Goal: Task Accomplishment & Management: Use online tool/utility

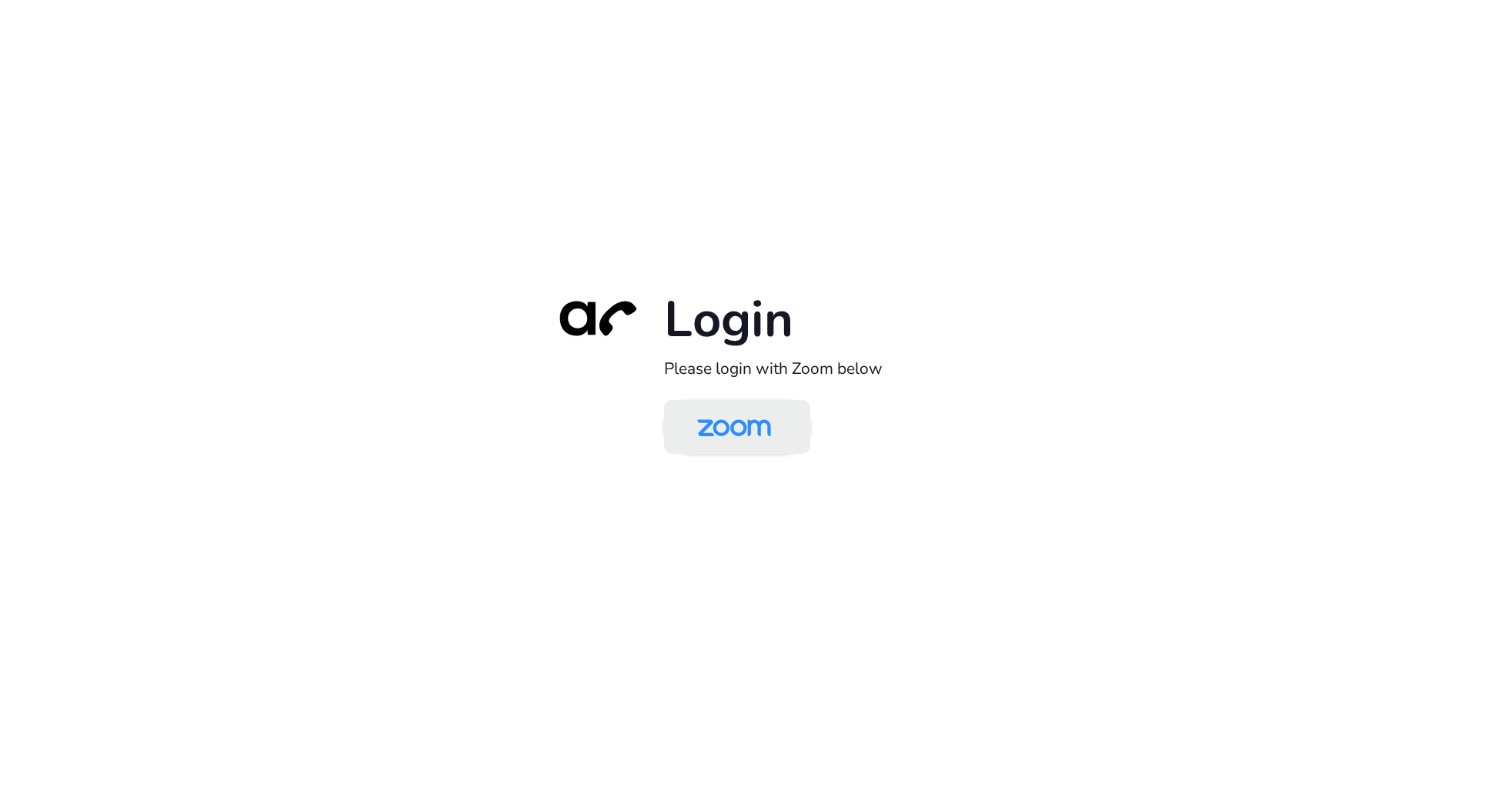
click at [736, 424] on img at bounding box center [734, 428] width 107 height 50
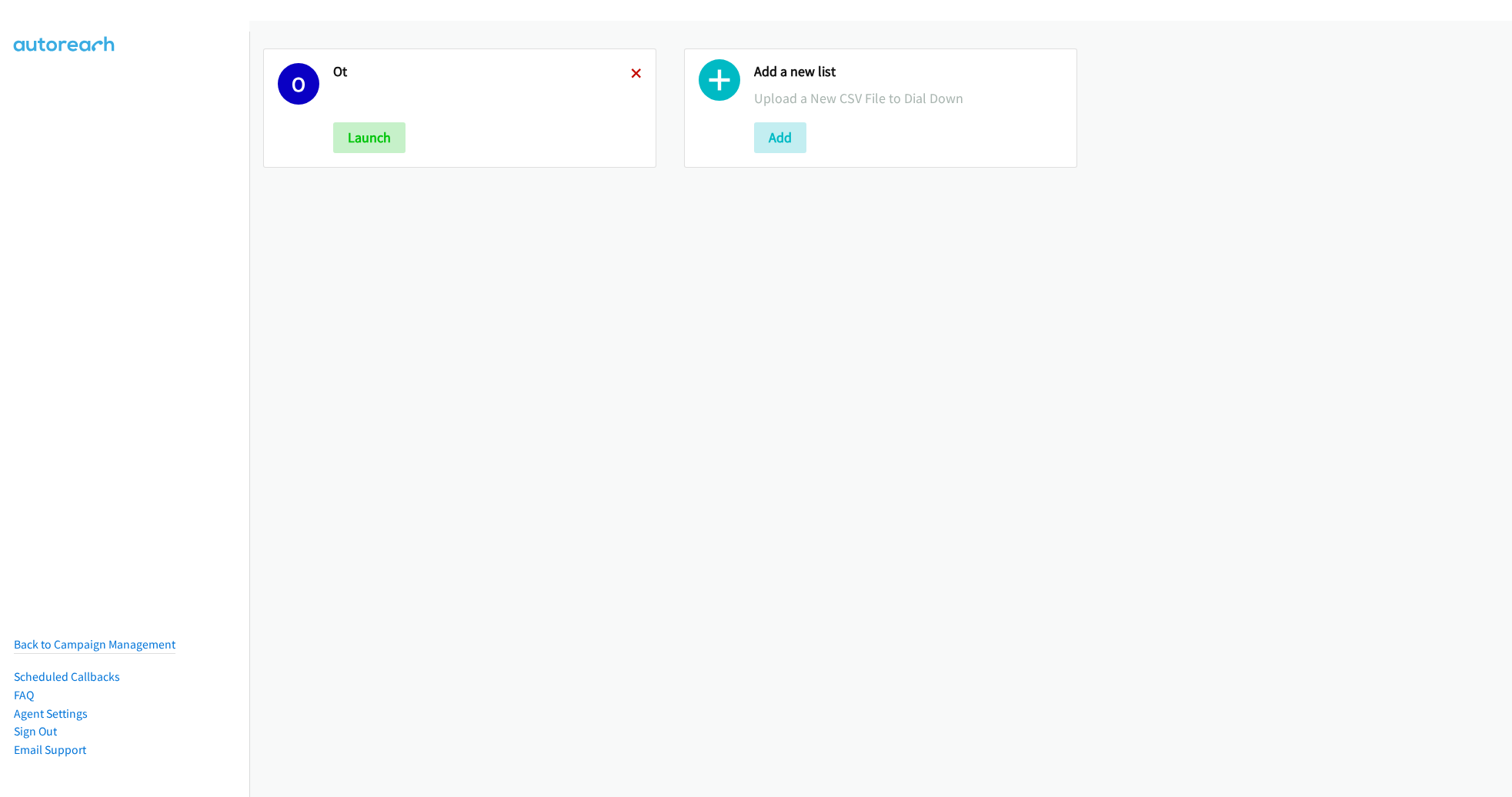
click at [630, 70] on icon at bounding box center [635, 74] width 10 height 10
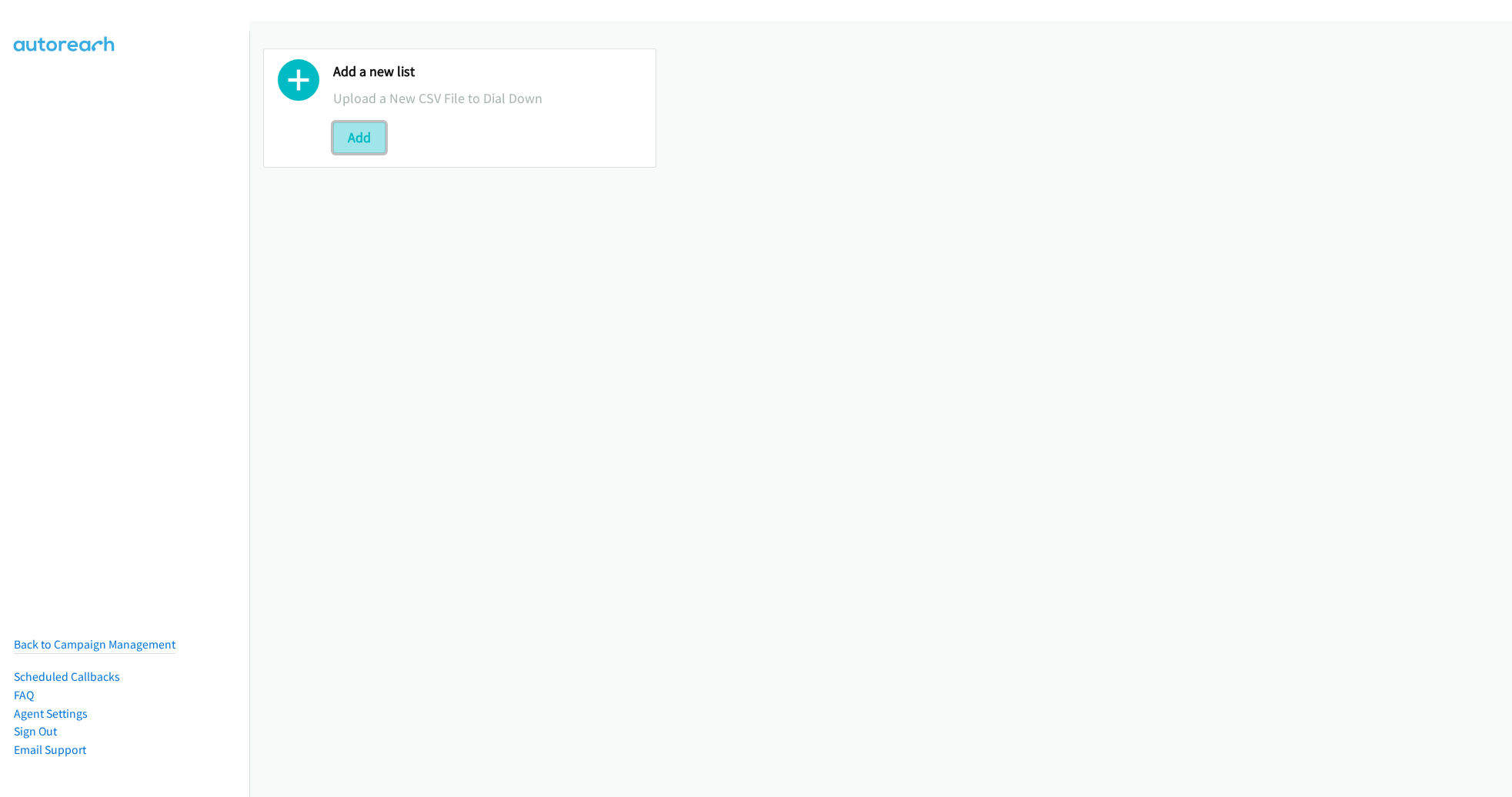
click at [376, 128] on button "Add" at bounding box center [359, 138] width 52 height 31
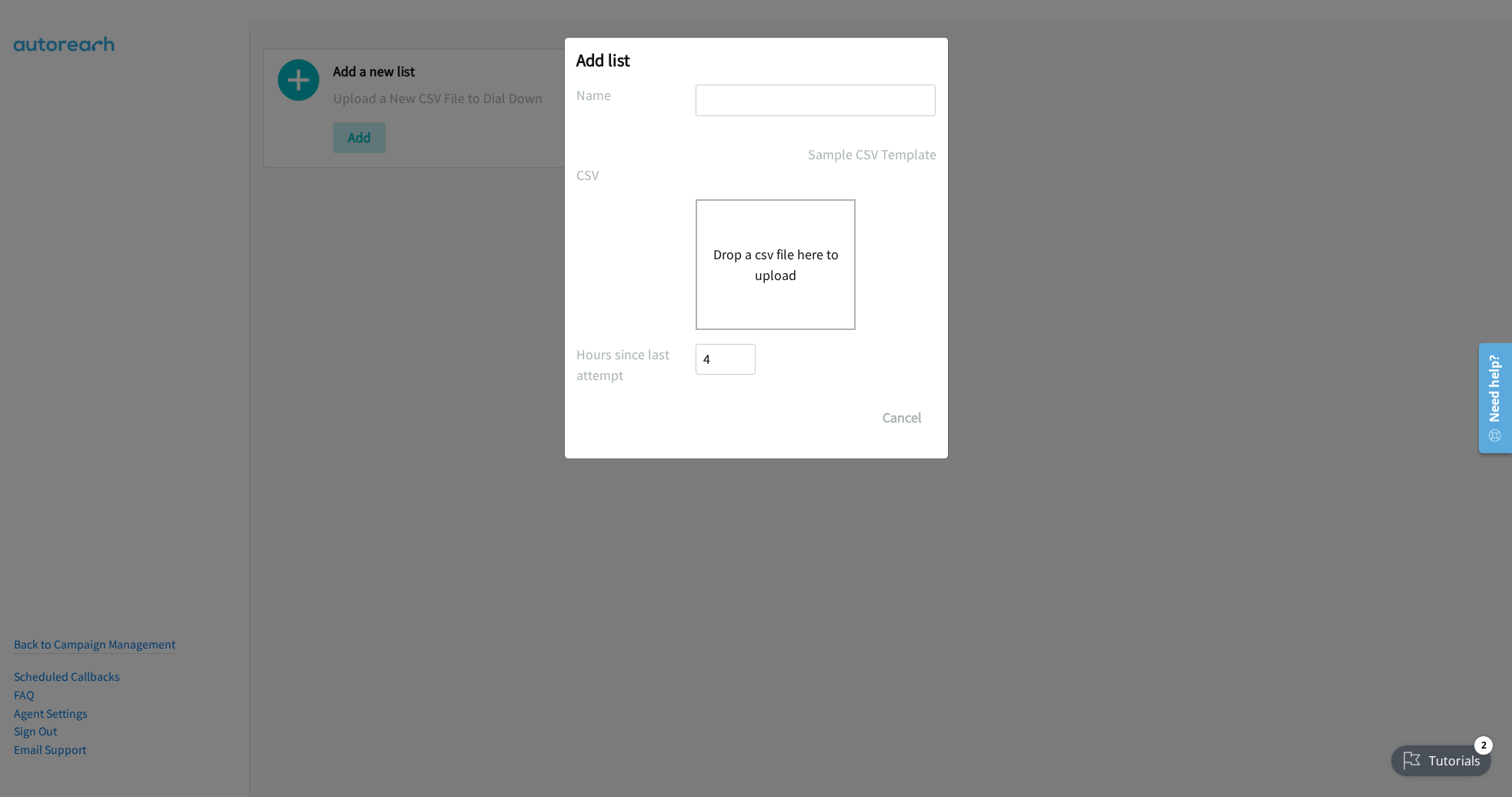
click at [762, 266] on button "Drop a csv file here to upload" at bounding box center [775, 264] width 126 height 41
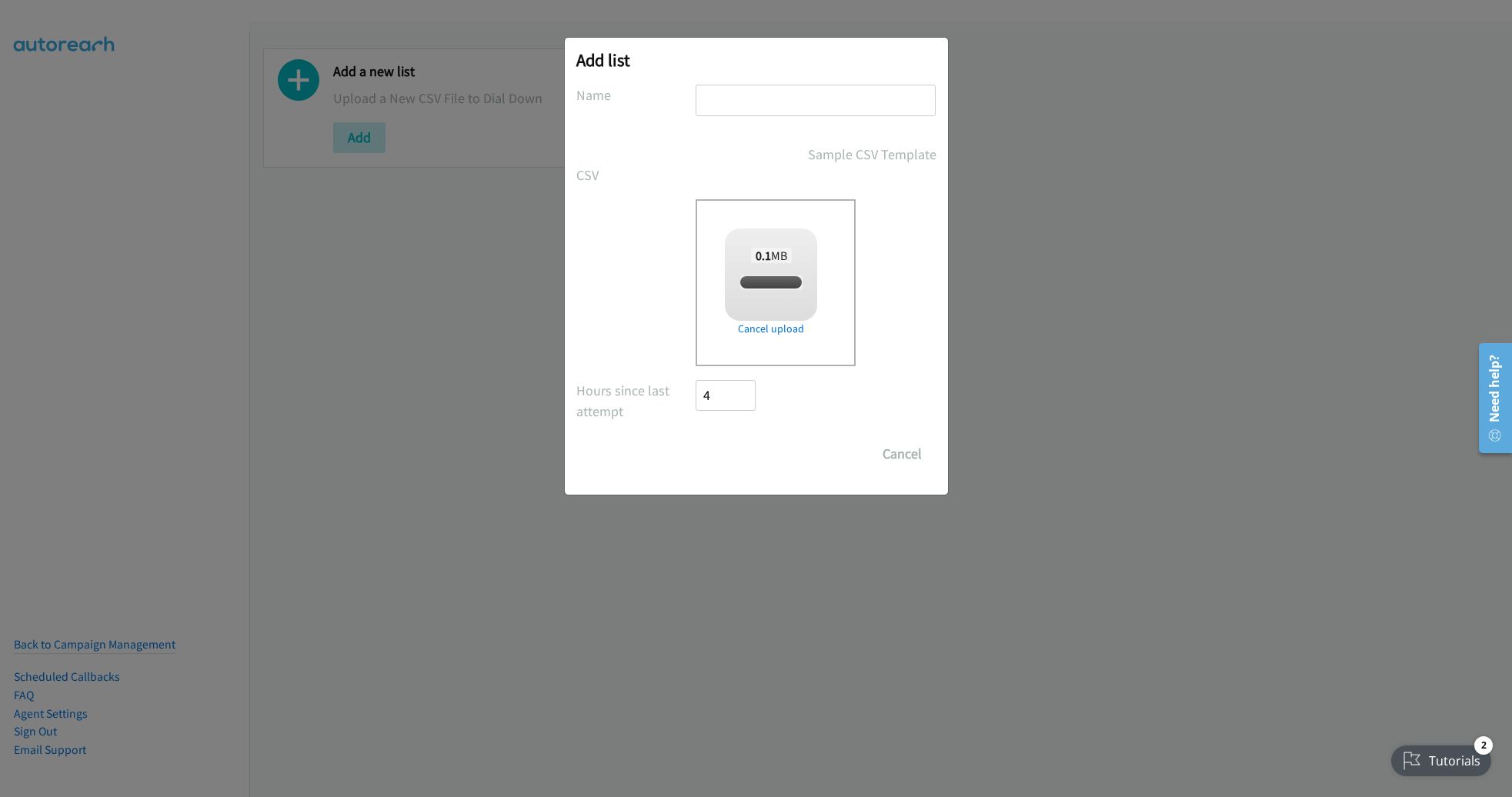
checkbox input "true"
click at [854, 108] on input "text" at bounding box center [815, 100] width 240 height 31
type input "M"
type input "AM"
click at [731, 449] on input "Save List" at bounding box center [736, 454] width 81 height 31
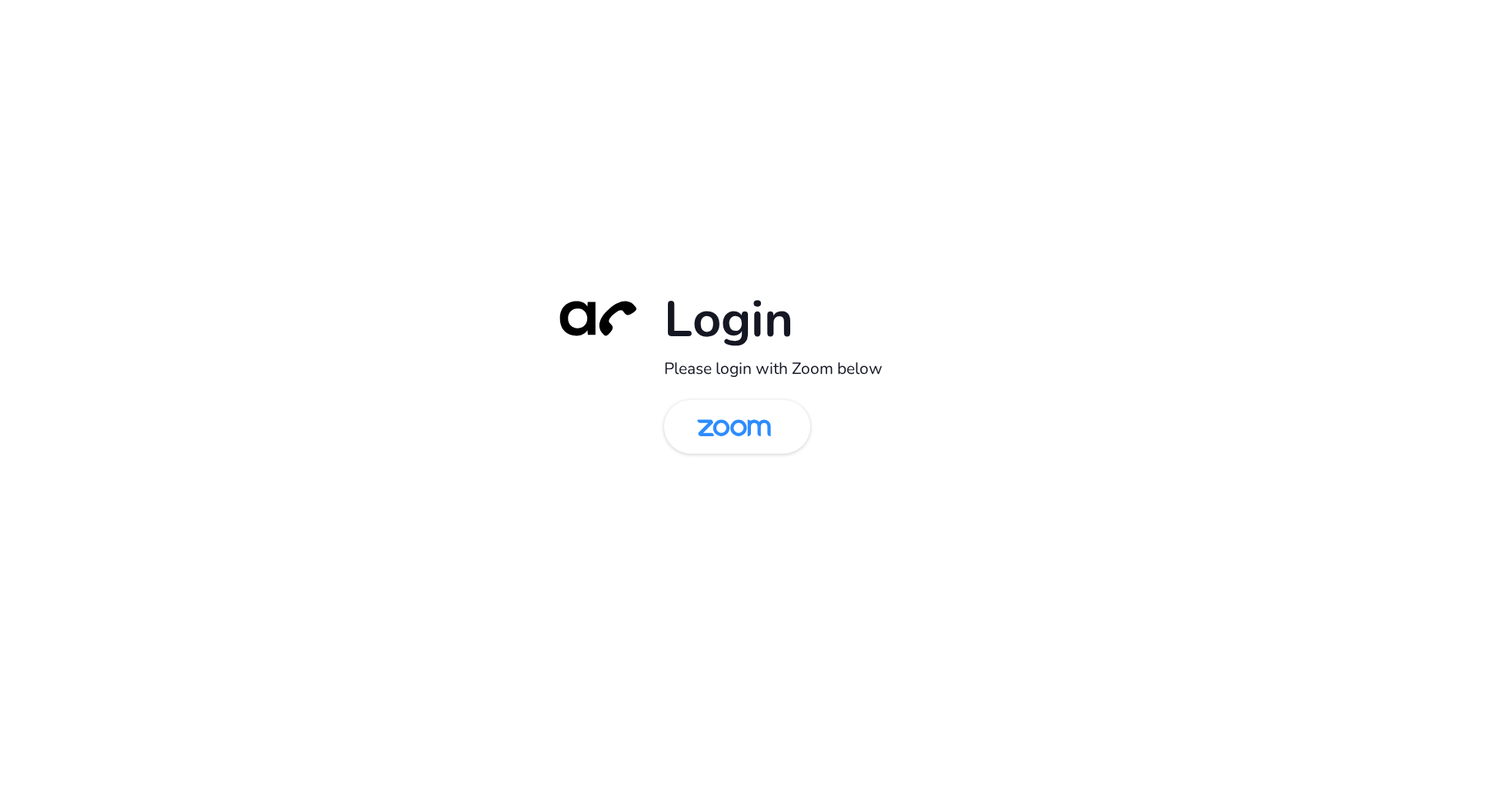
click at [731, 453] on div "Login Please login with Zoom below" at bounding box center [756, 399] width 431 height 221
click at [739, 434] on img at bounding box center [734, 428] width 107 height 50
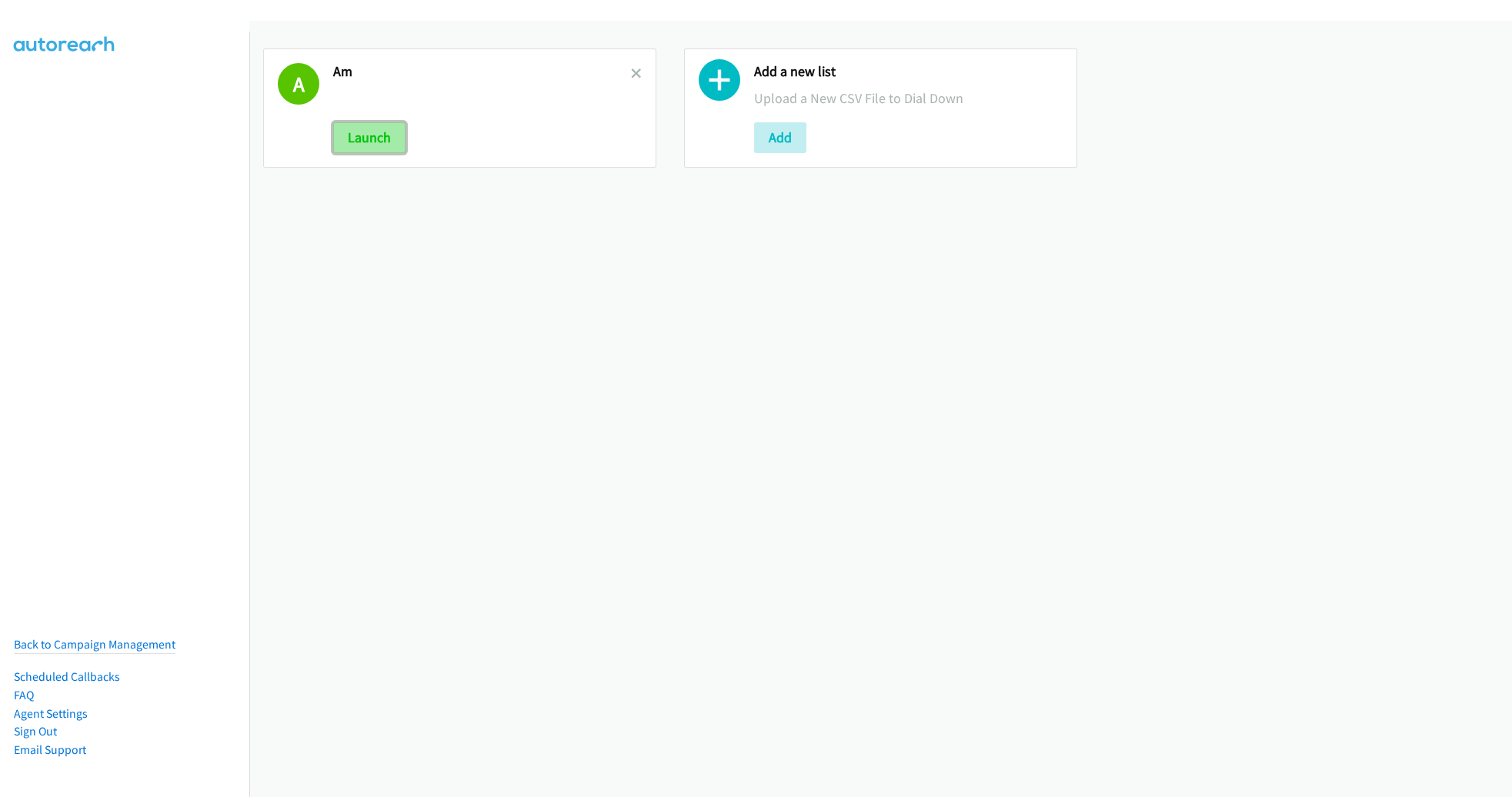
click at [371, 132] on button "Launch" at bounding box center [370, 138] width 73 height 31
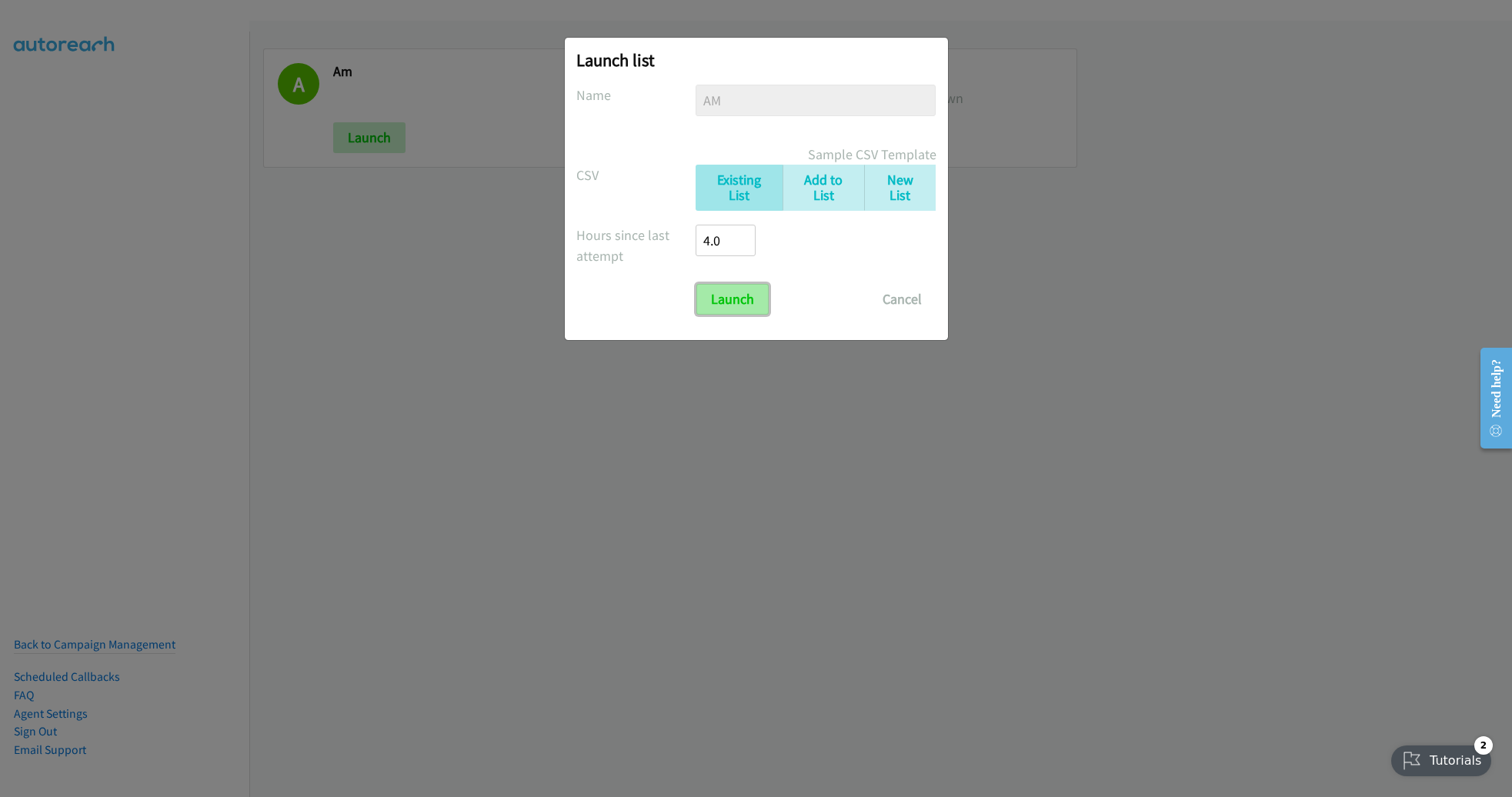
click at [734, 293] on input "Launch" at bounding box center [732, 300] width 73 height 31
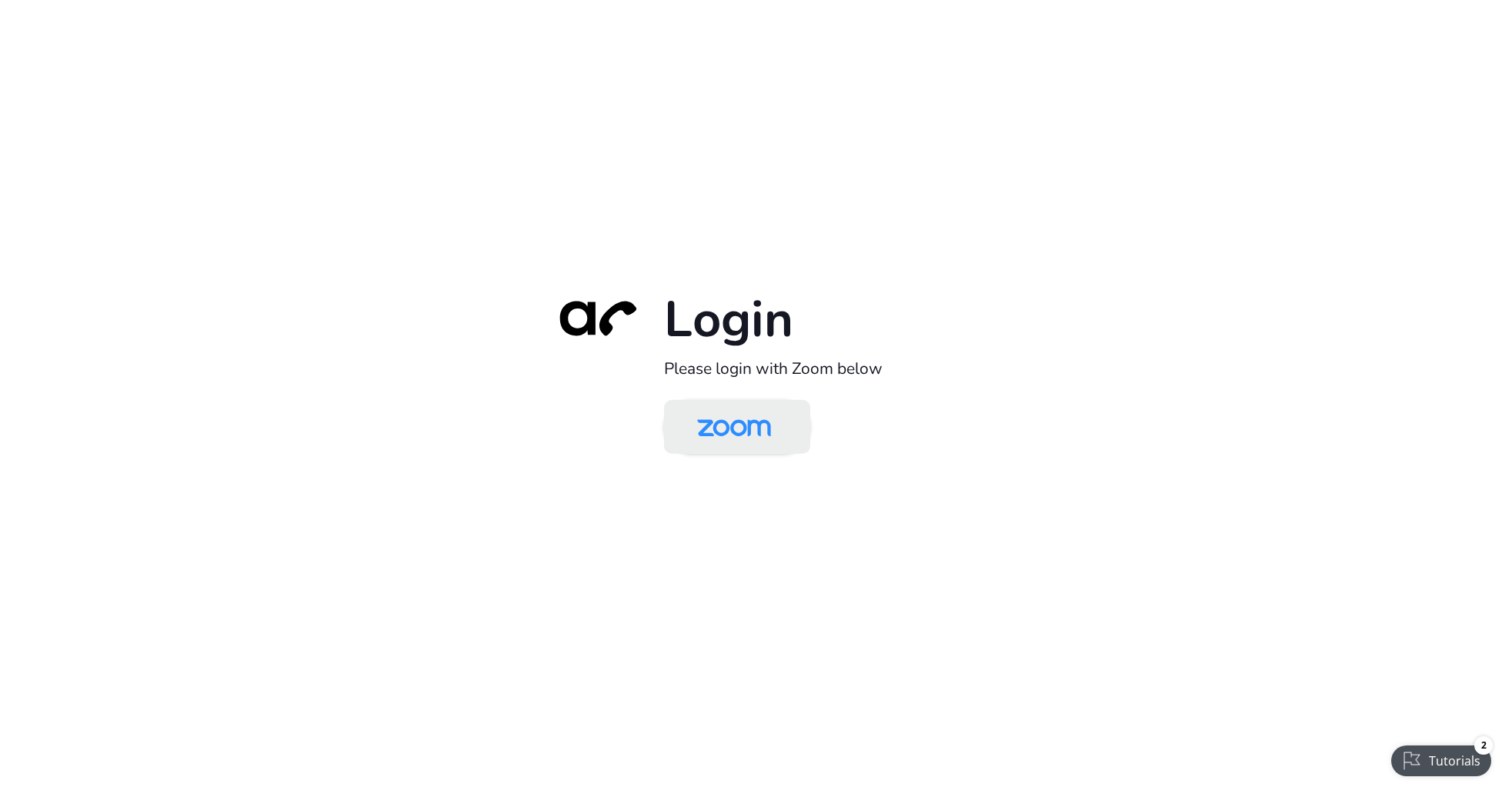
click at [731, 429] on img at bounding box center [734, 428] width 107 height 50
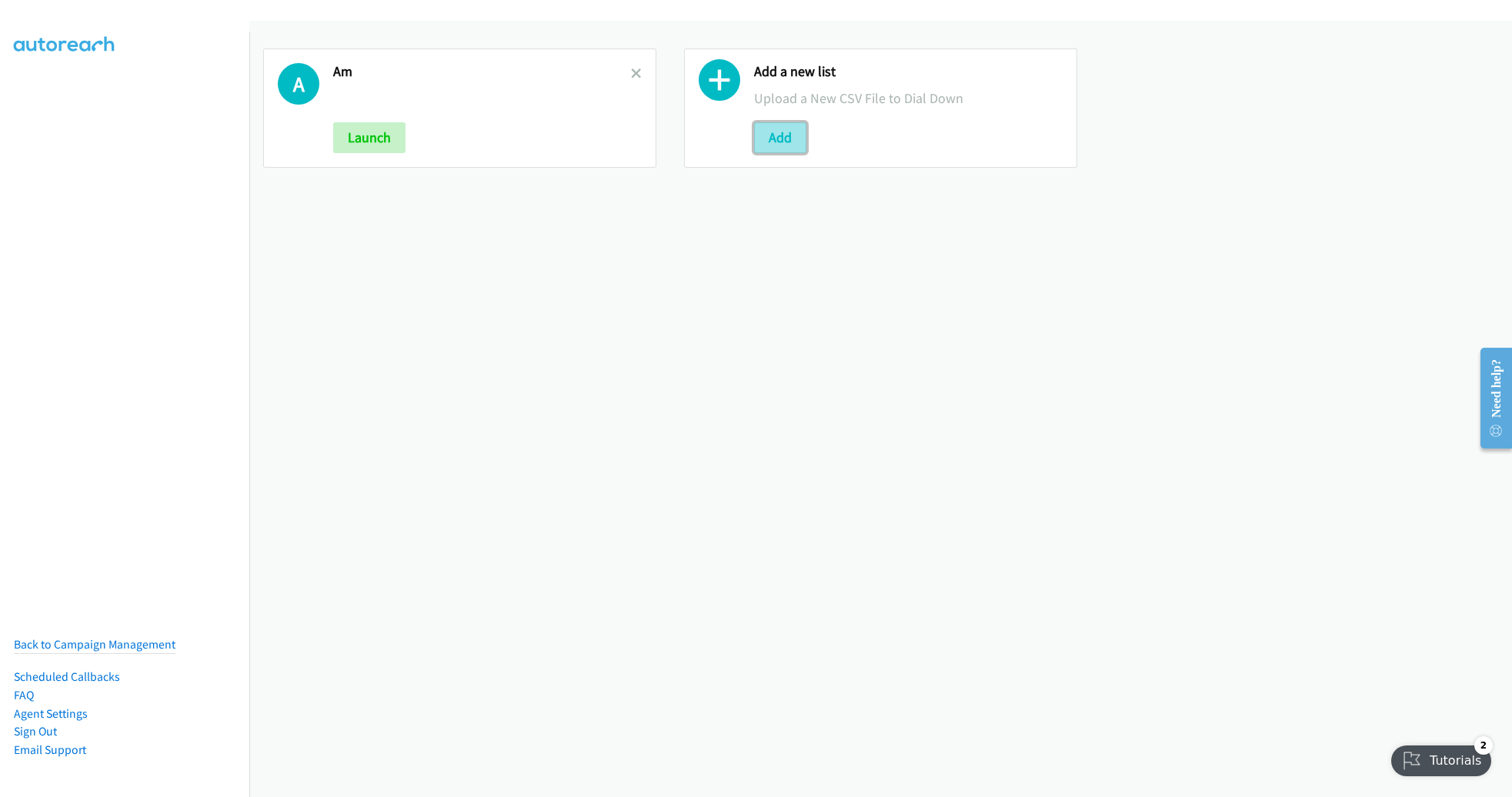
click at [776, 139] on button "Add" at bounding box center [780, 138] width 52 height 31
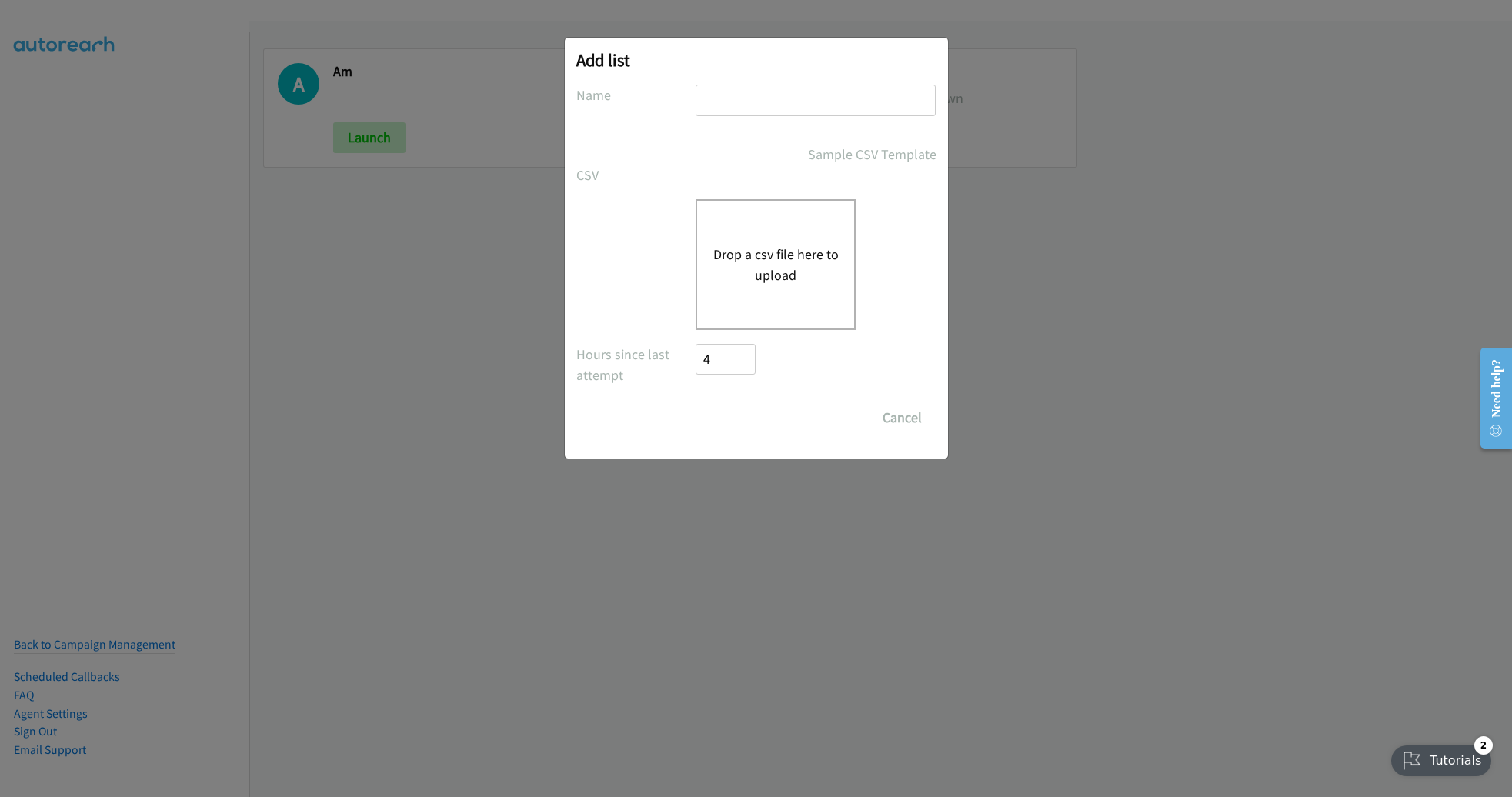
click at [764, 282] on button "Drop a csv file here to upload" at bounding box center [775, 264] width 126 height 41
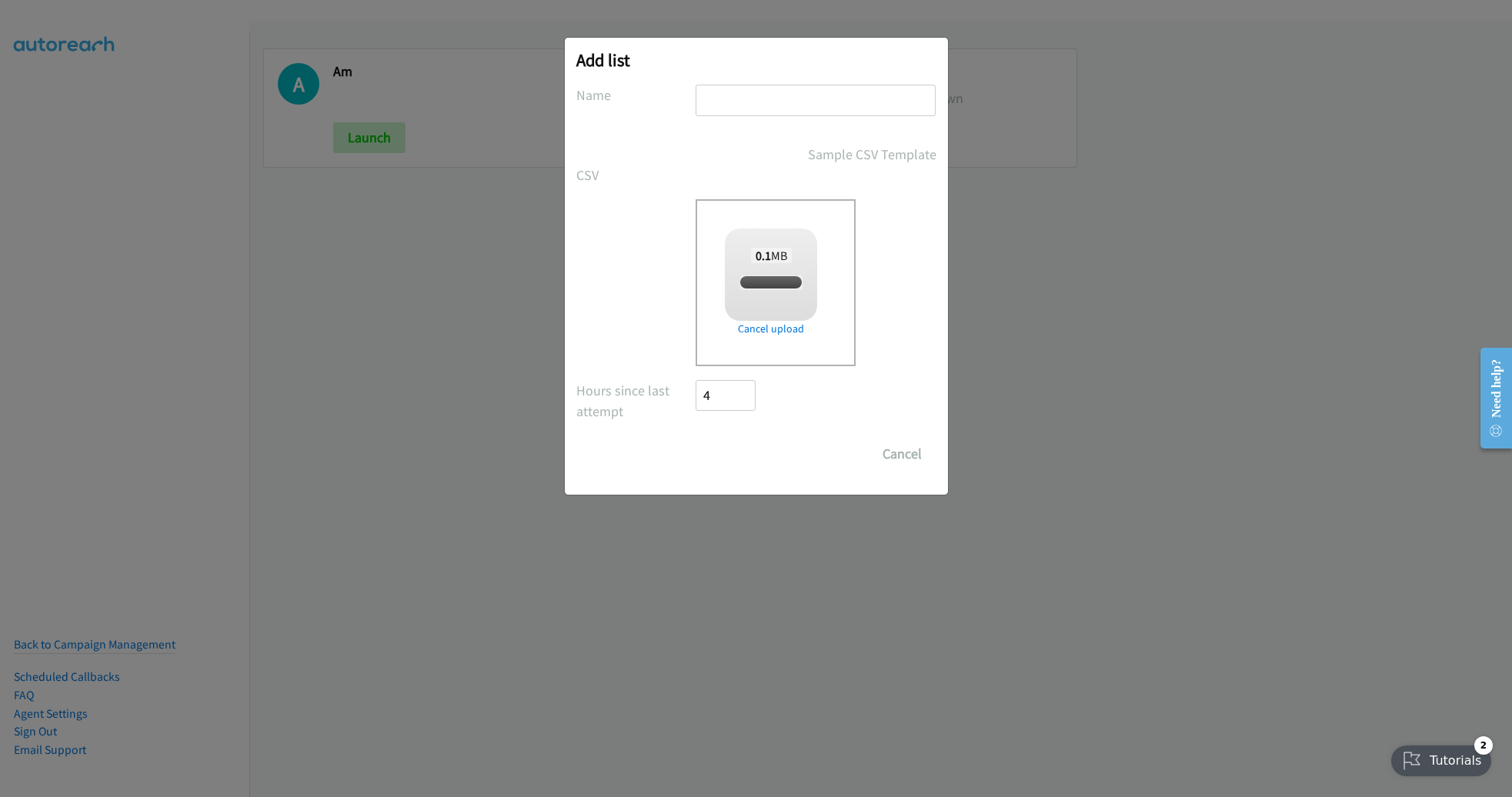
checkbox input "true"
click at [770, 103] on input "text" at bounding box center [815, 100] width 240 height 31
type input "LENOVO MY"
click at [696, 438] on input "Save List" at bounding box center [736, 454] width 81 height 31
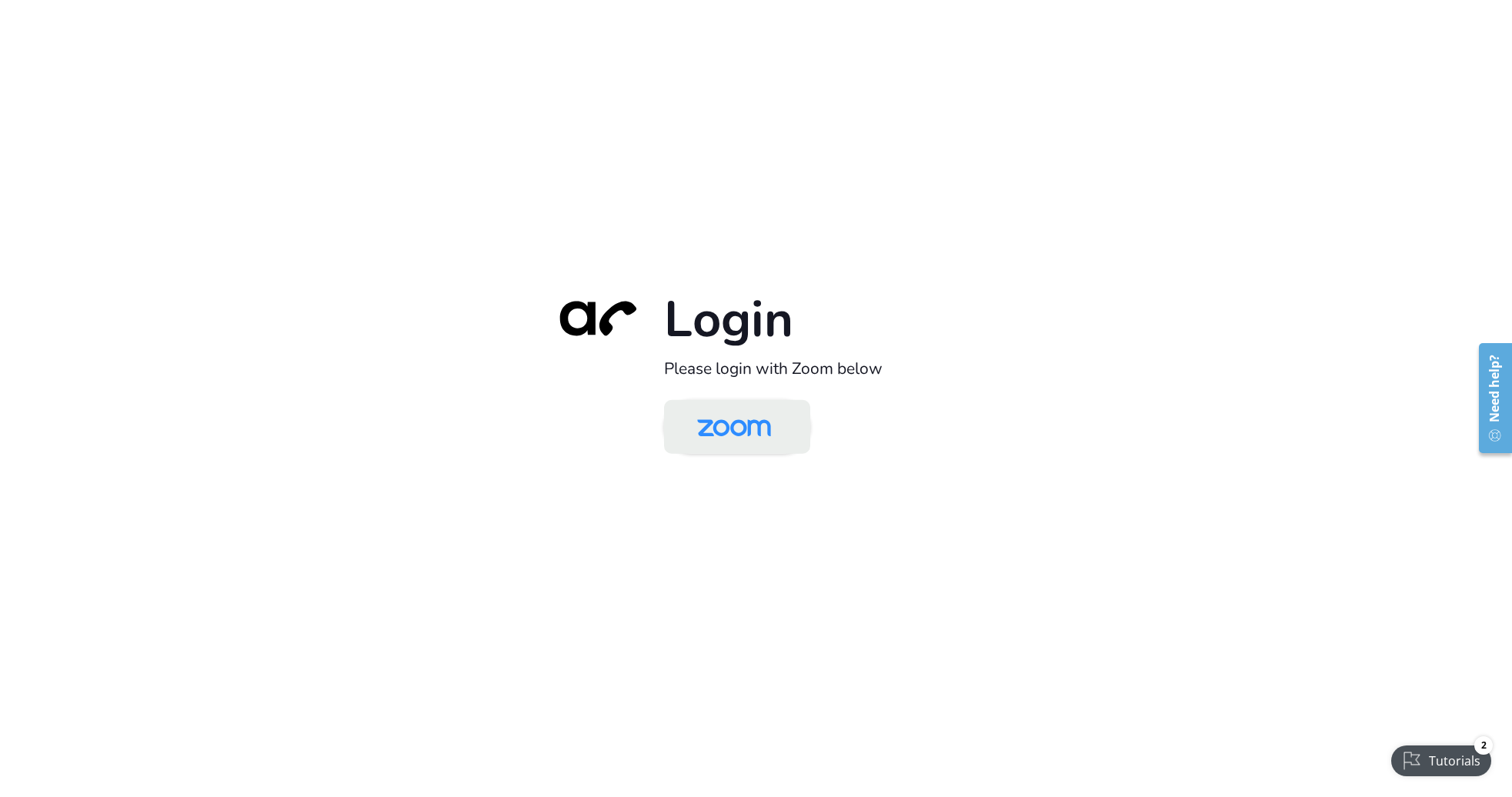
click at [724, 445] on img at bounding box center [734, 428] width 107 height 50
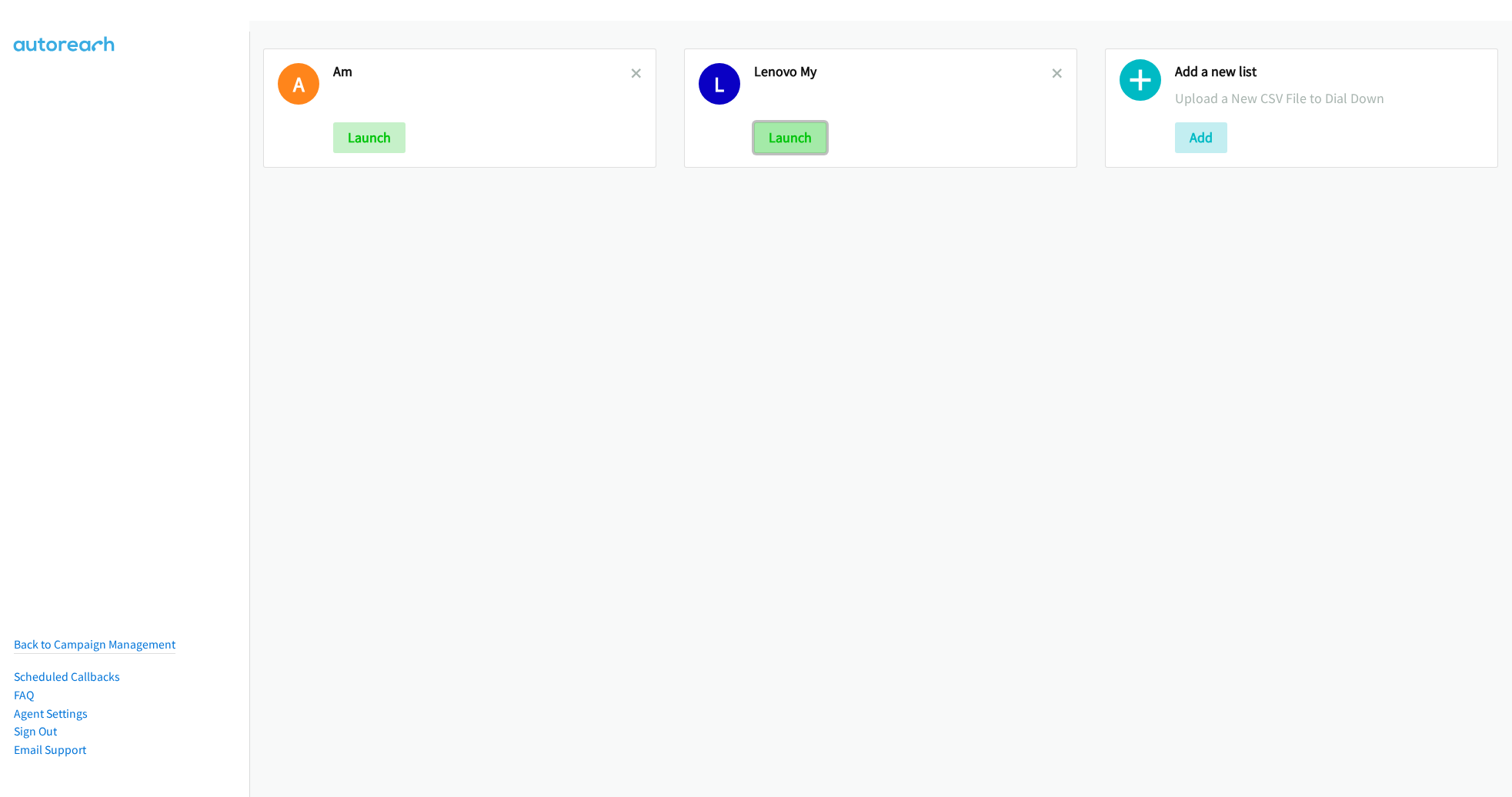
click at [799, 139] on button "Launch" at bounding box center [790, 138] width 73 height 31
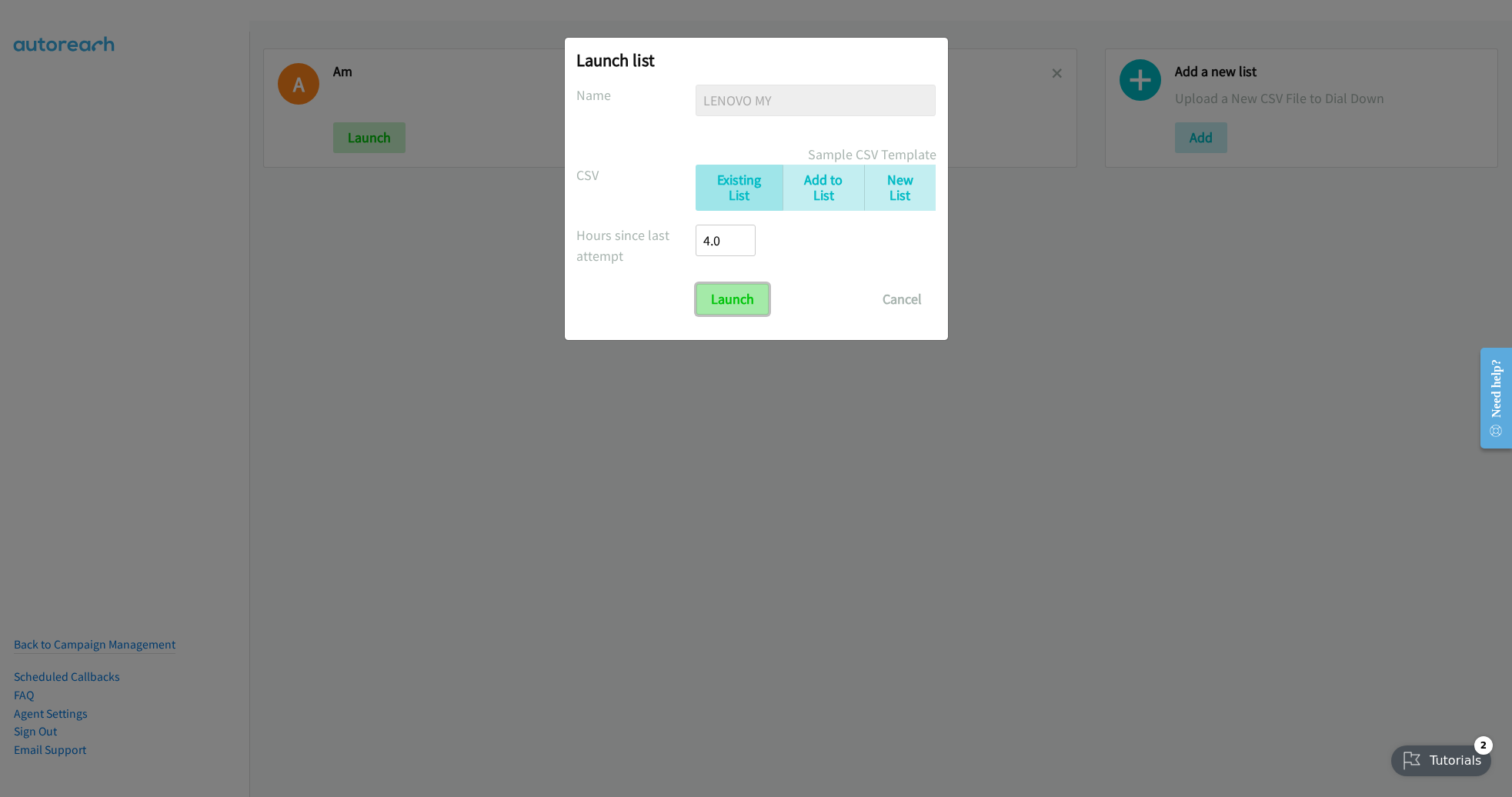
click at [722, 300] on input "Launch" at bounding box center [732, 300] width 73 height 31
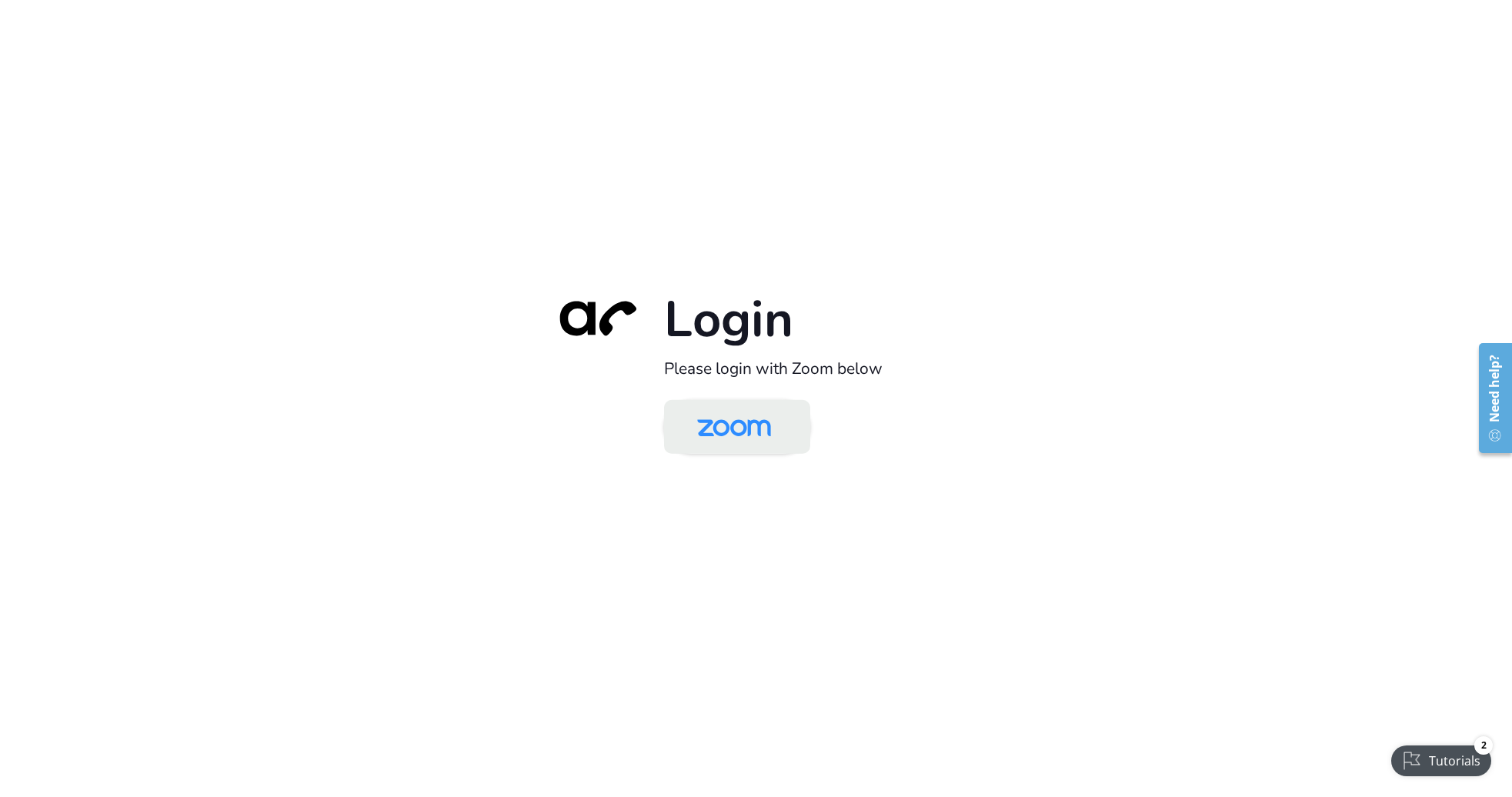
click at [744, 429] on img at bounding box center [734, 428] width 107 height 50
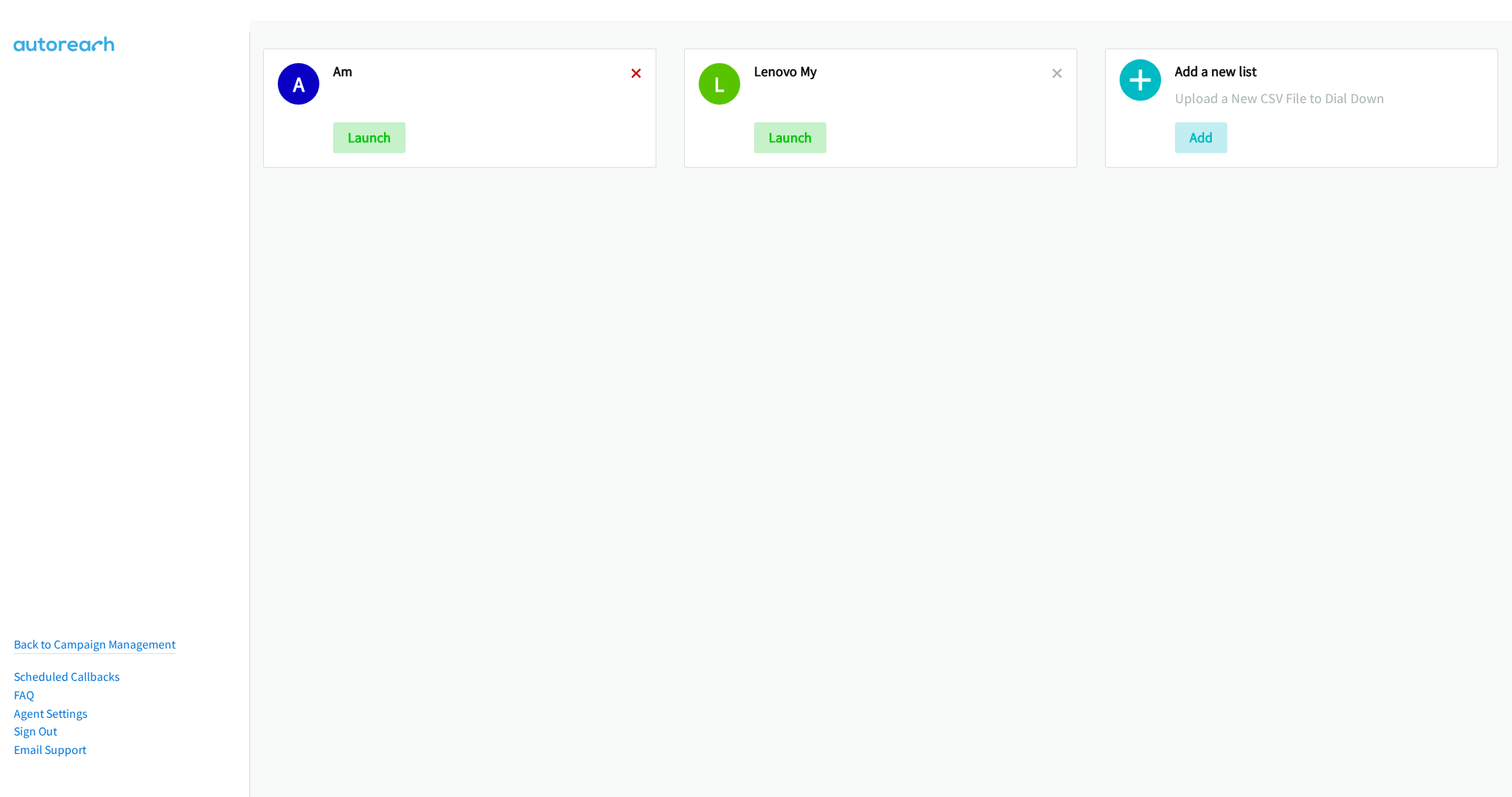
click at [631, 73] on icon at bounding box center [635, 74] width 10 height 10
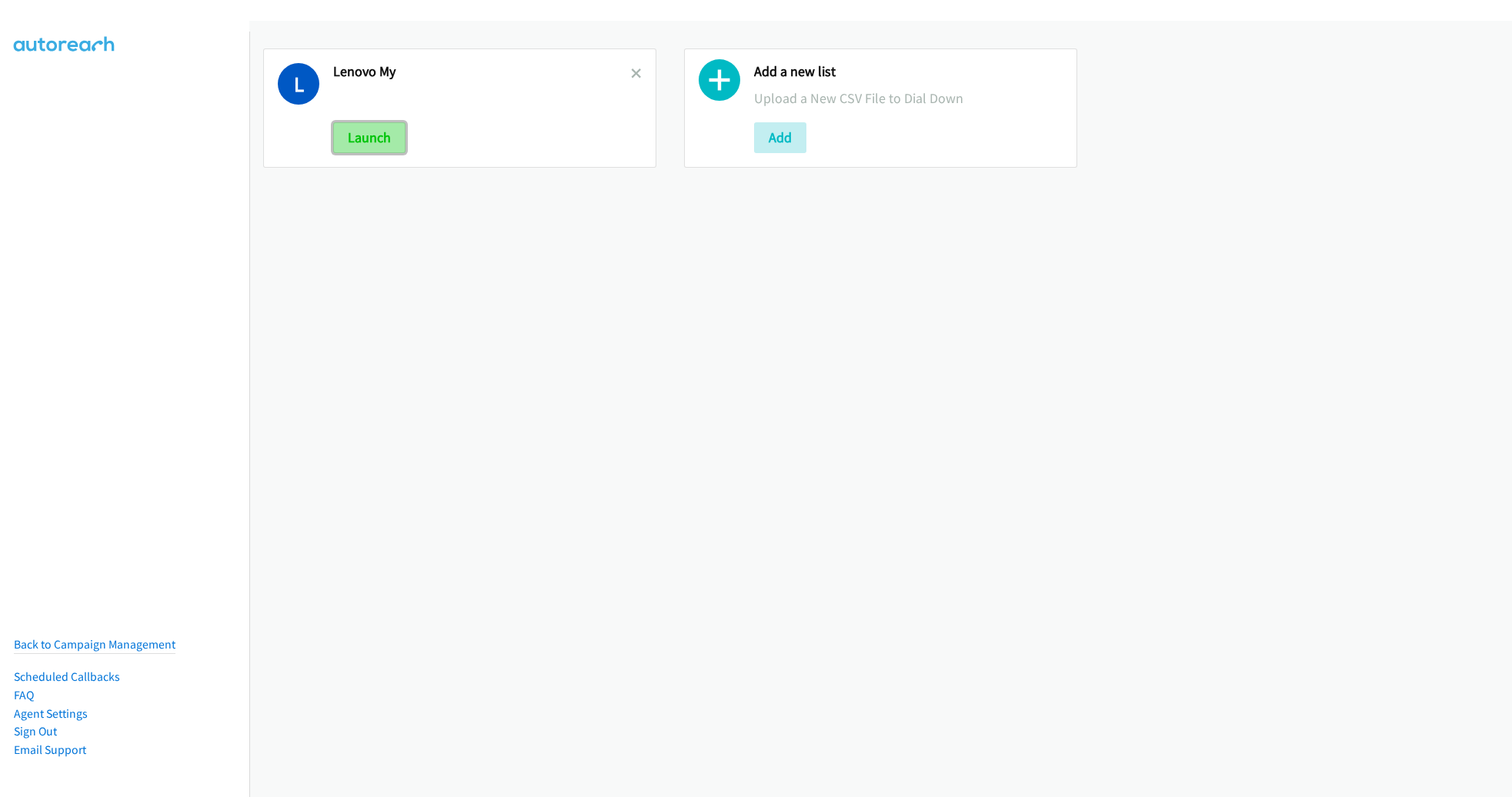
click at [370, 139] on button "Launch" at bounding box center [370, 138] width 73 height 31
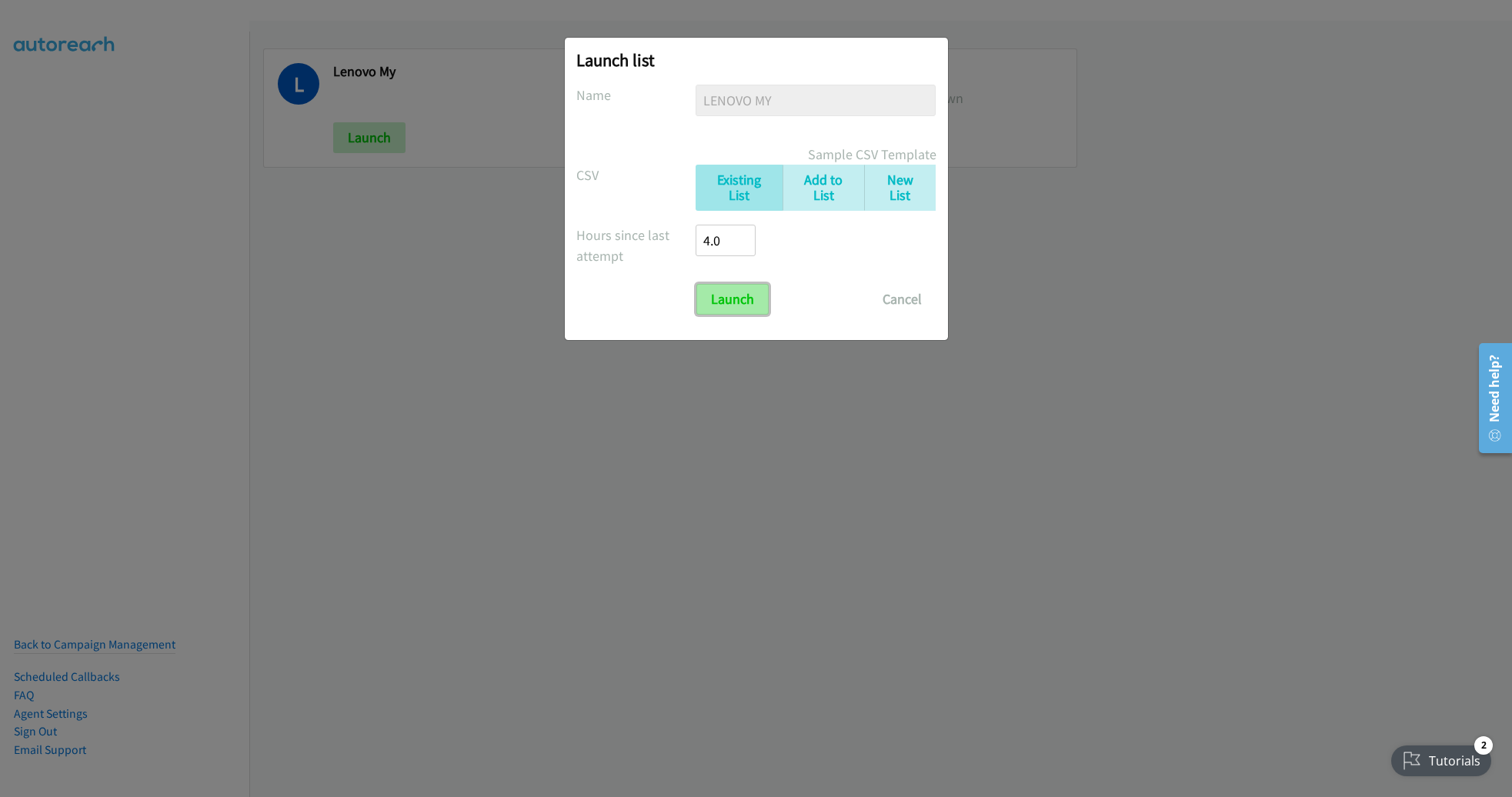
click at [739, 301] on input "Launch" at bounding box center [732, 300] width 73 height 31
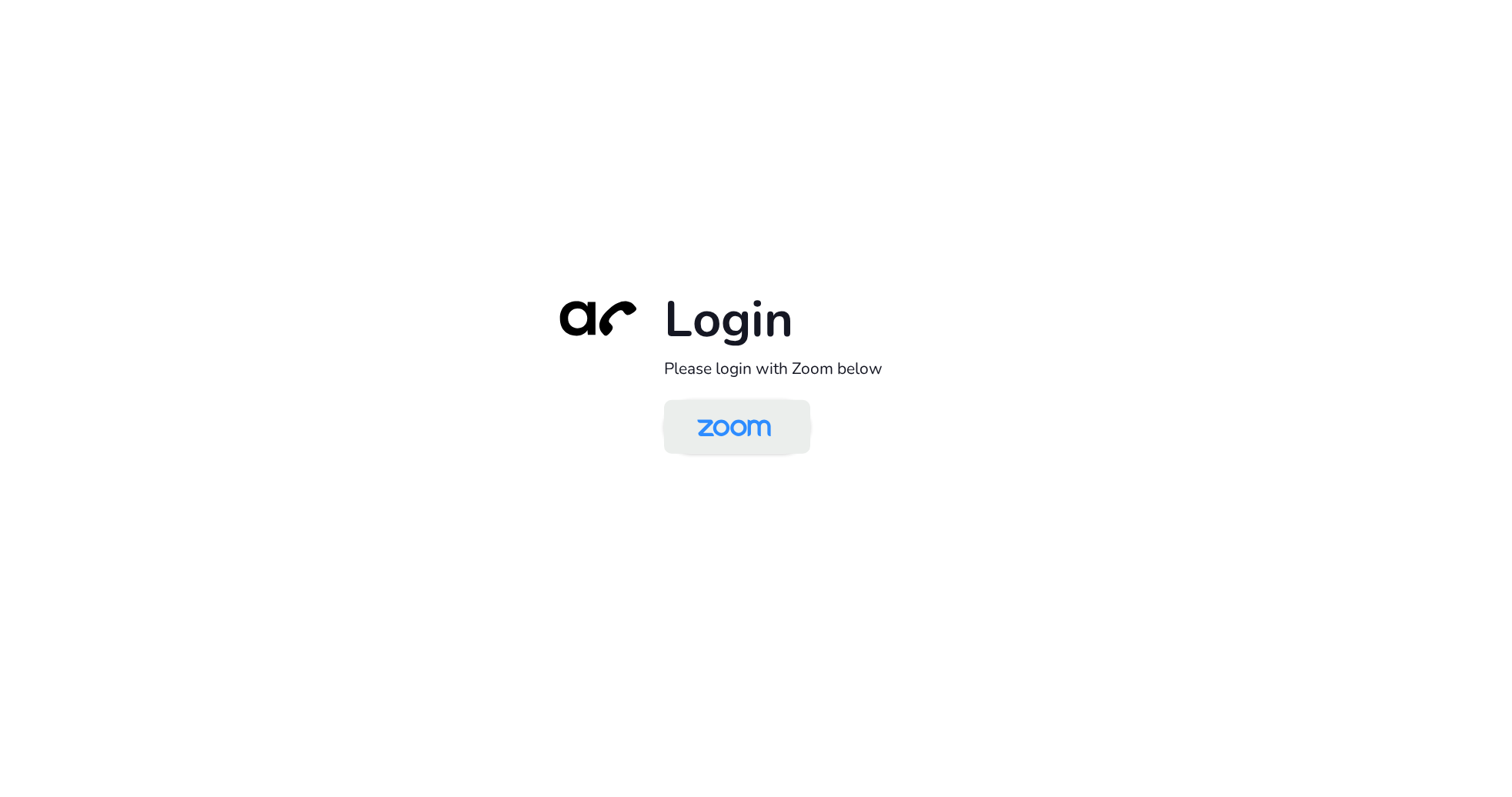
click at [794, 431] on link at bounding box center [736, 426] width 146 height 54
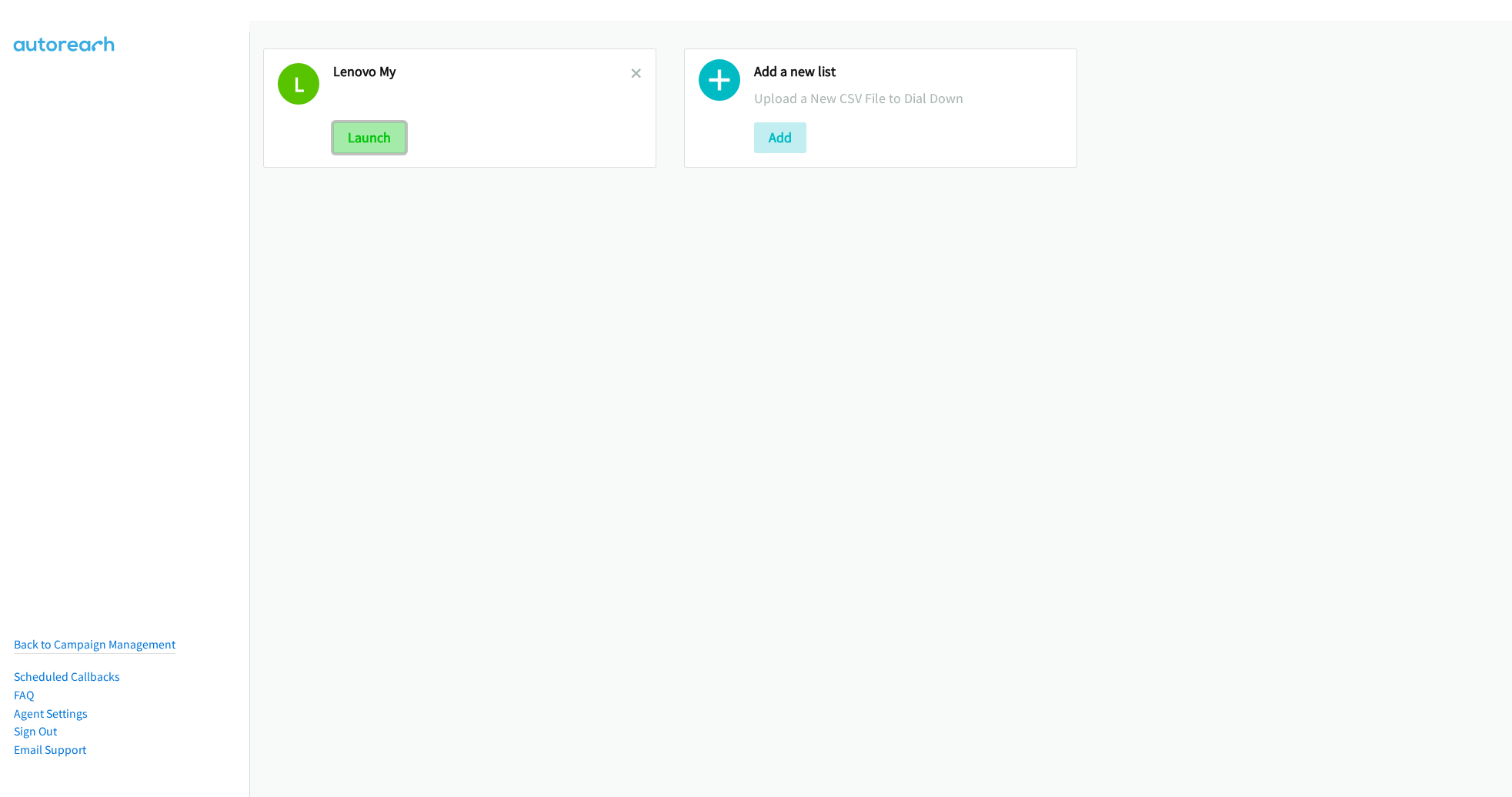
click at [382, 140] on button "Launch" at bounding box center [370, 138] width 73 height 31
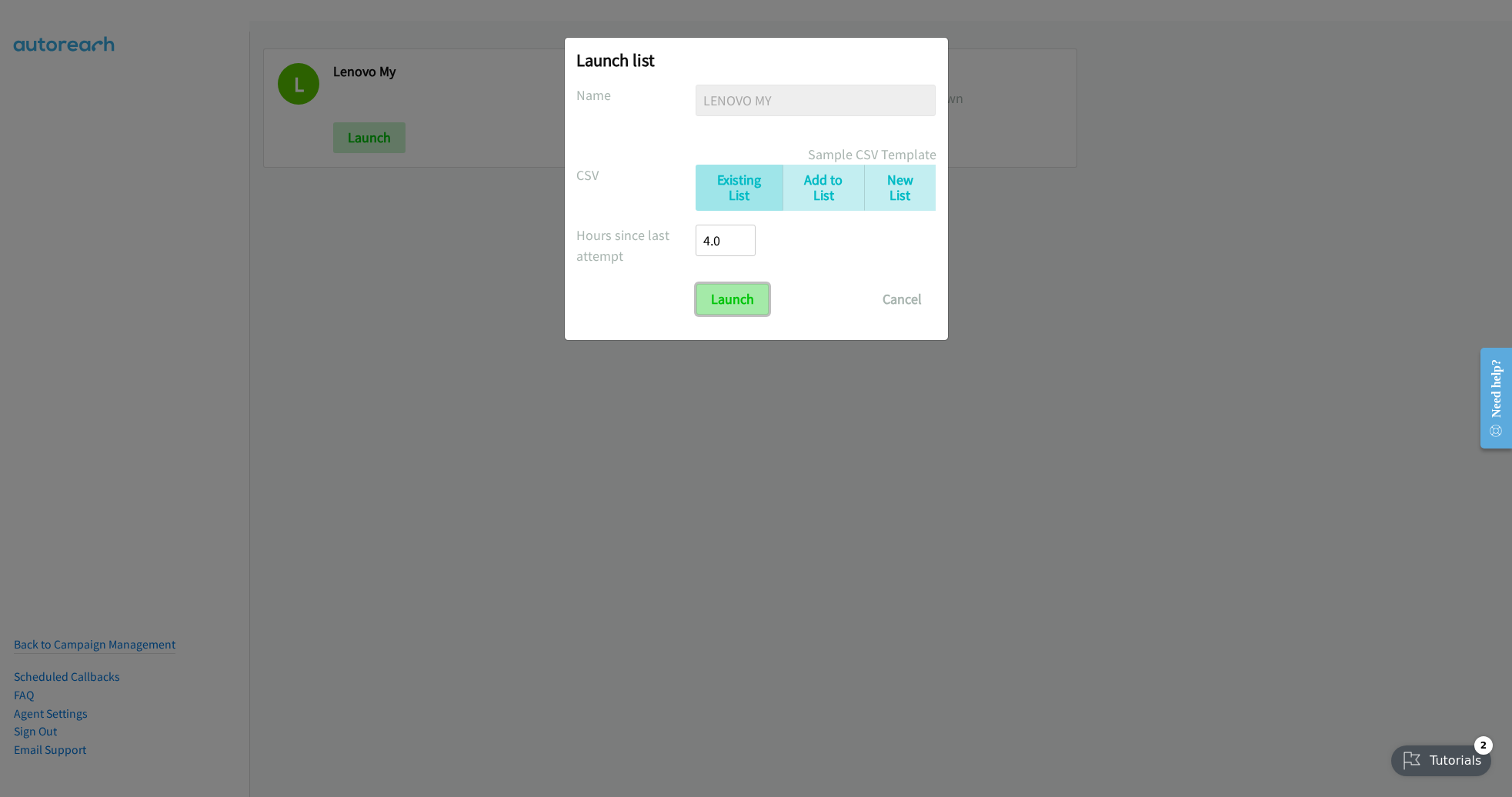
click at [749, 302] on input "Launch" at bounding box center [732, 300] width 73 height 31
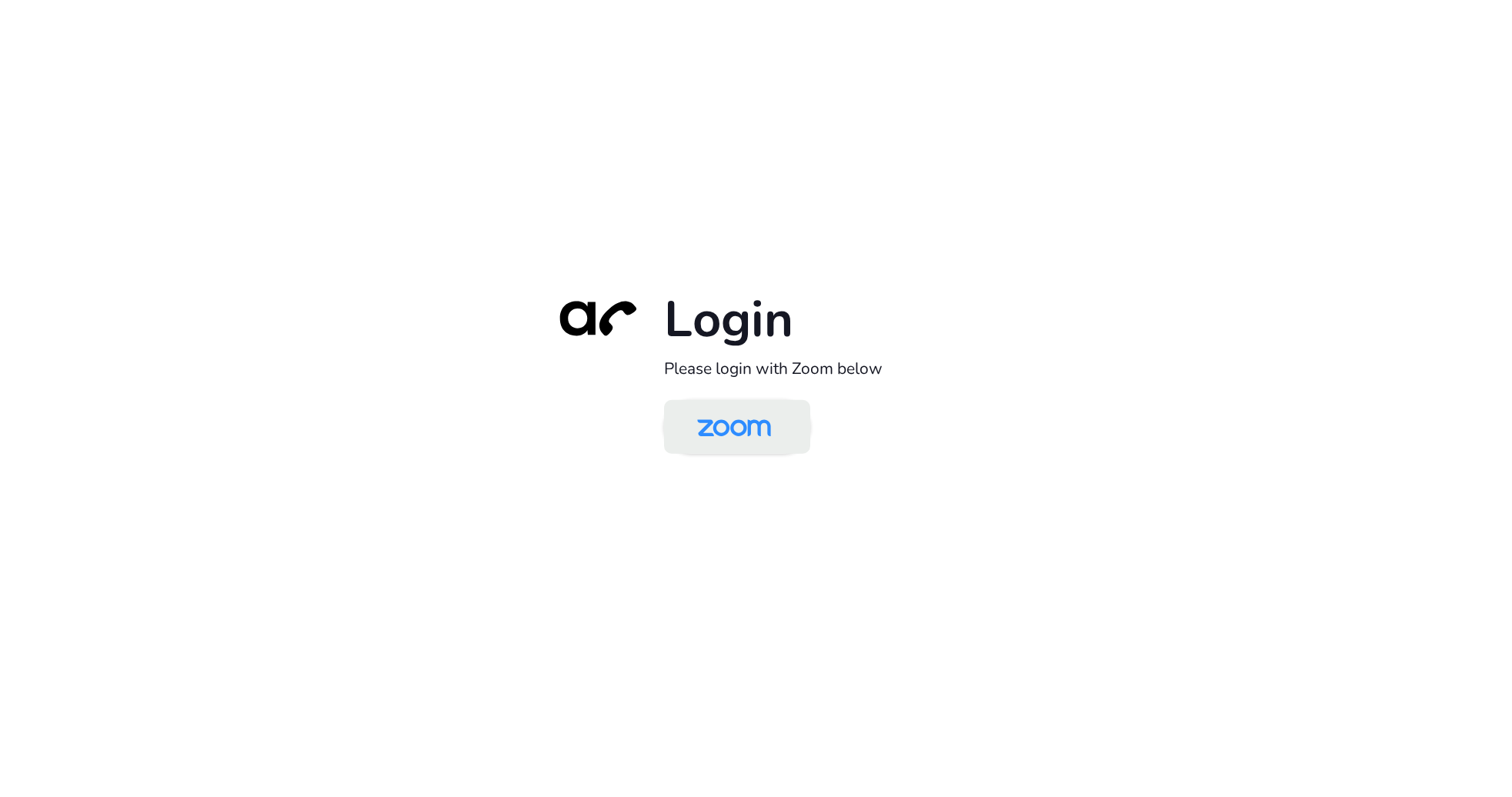
click at [719, 431] on img at bounding box center [734, 428] width 107 height 50
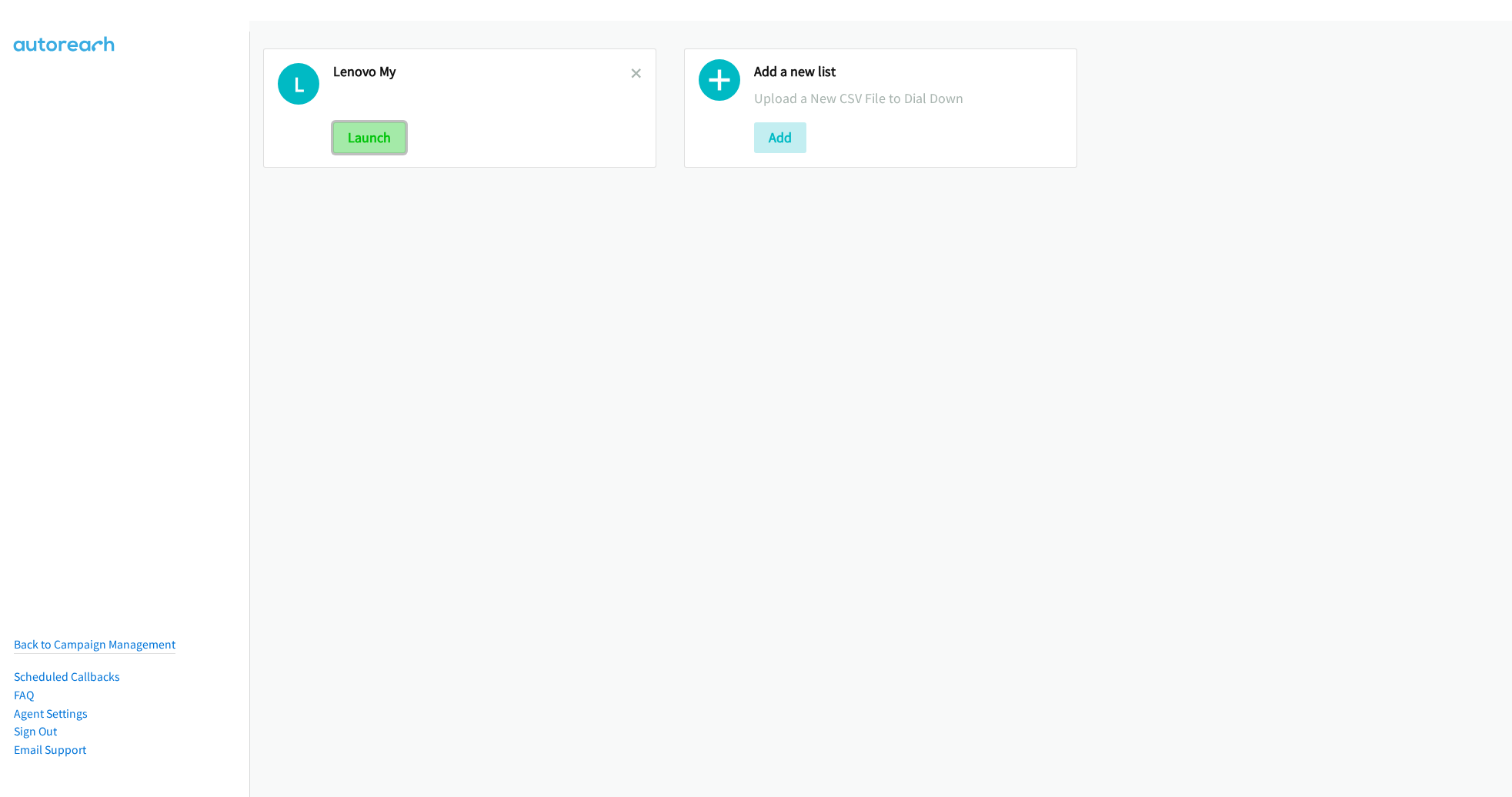
click at [374, 129] on button "Launch" at bounding box center [370, 138] width 73 height 31
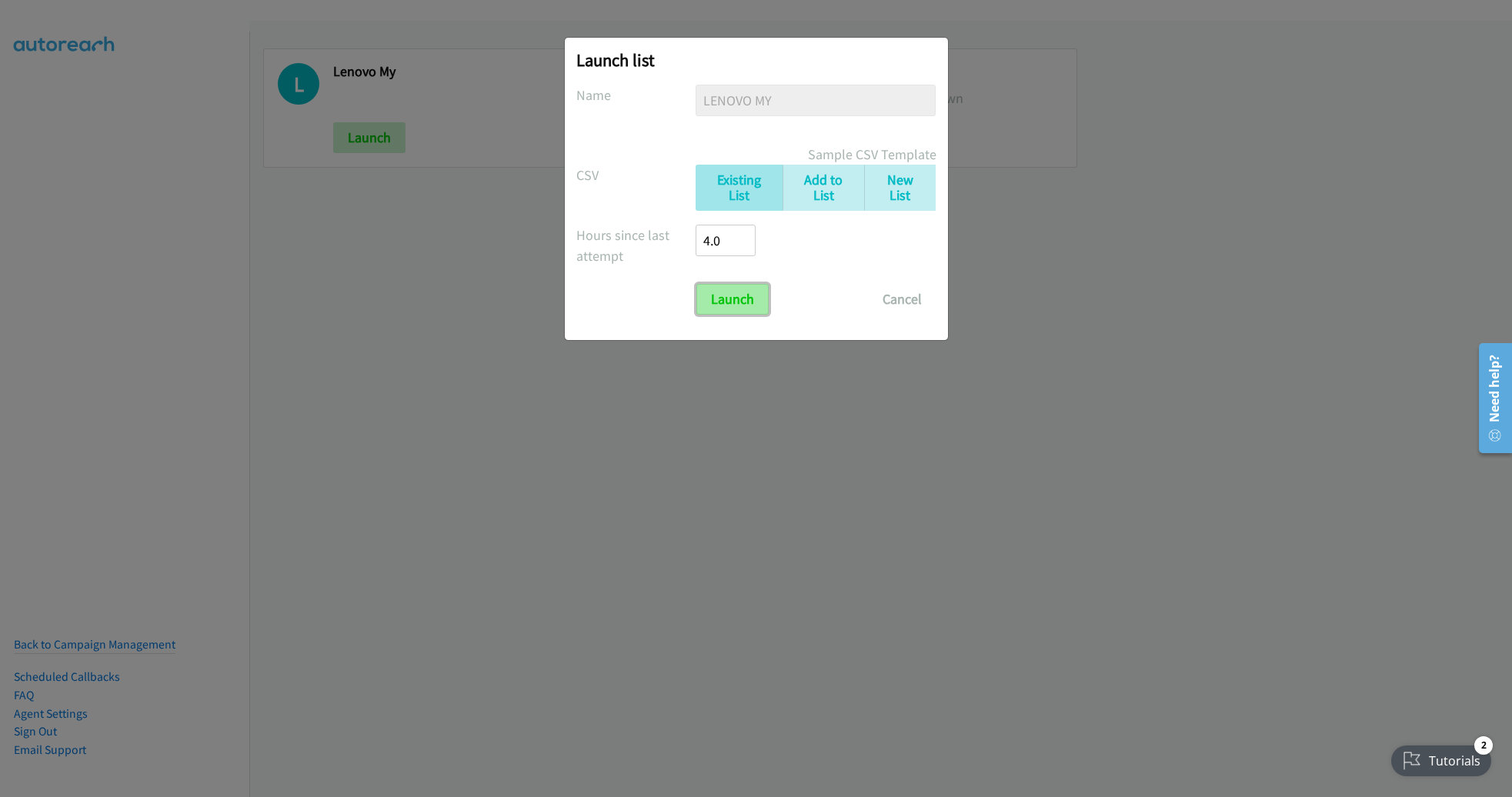
click at [735, 296] on input "Launch" at bounding box center [732, 300] width 73 height 31
